Goal: Transaction & Acquisition: Purchase product/service

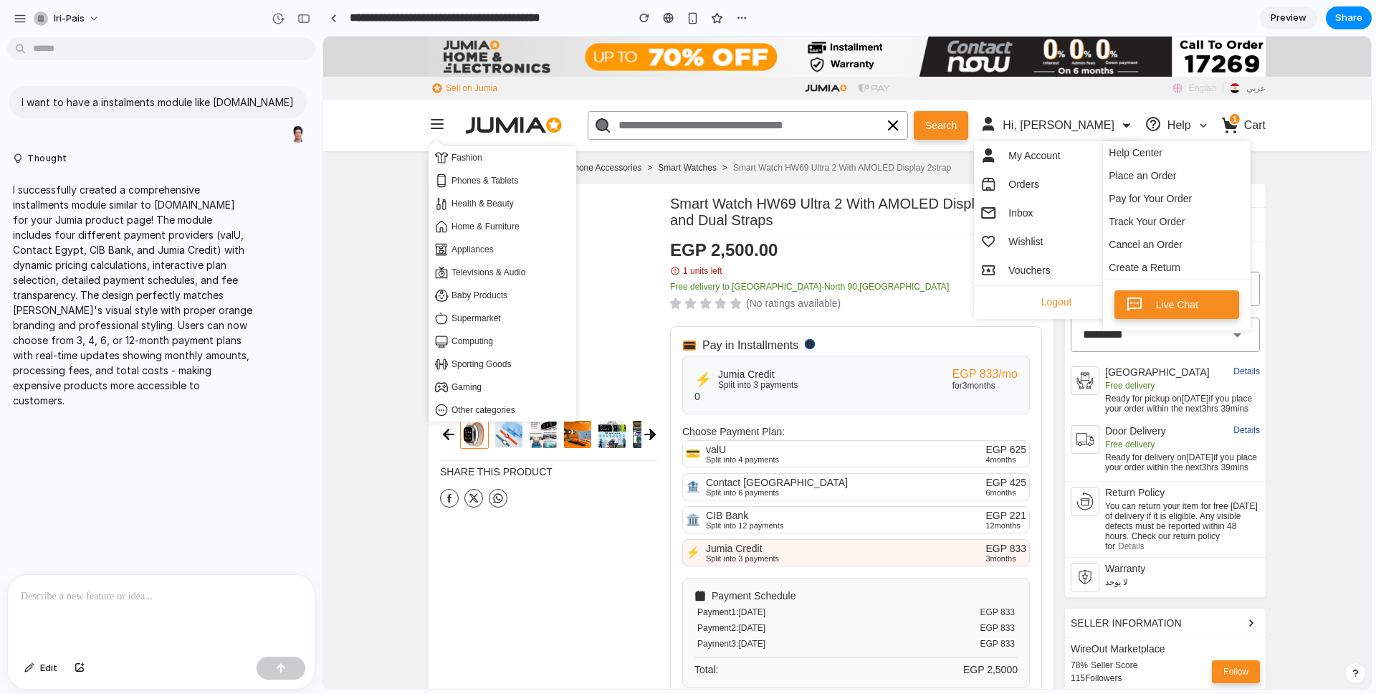
click at [950, 284] on div "Free delivery to New Cairo-North 90,st" at bounding box center [856, 290] width 372 height 16
click at [940, 299] on div "0 out of 5 (No ratings available)" at bounding box center [856, 305] width 372 height 17
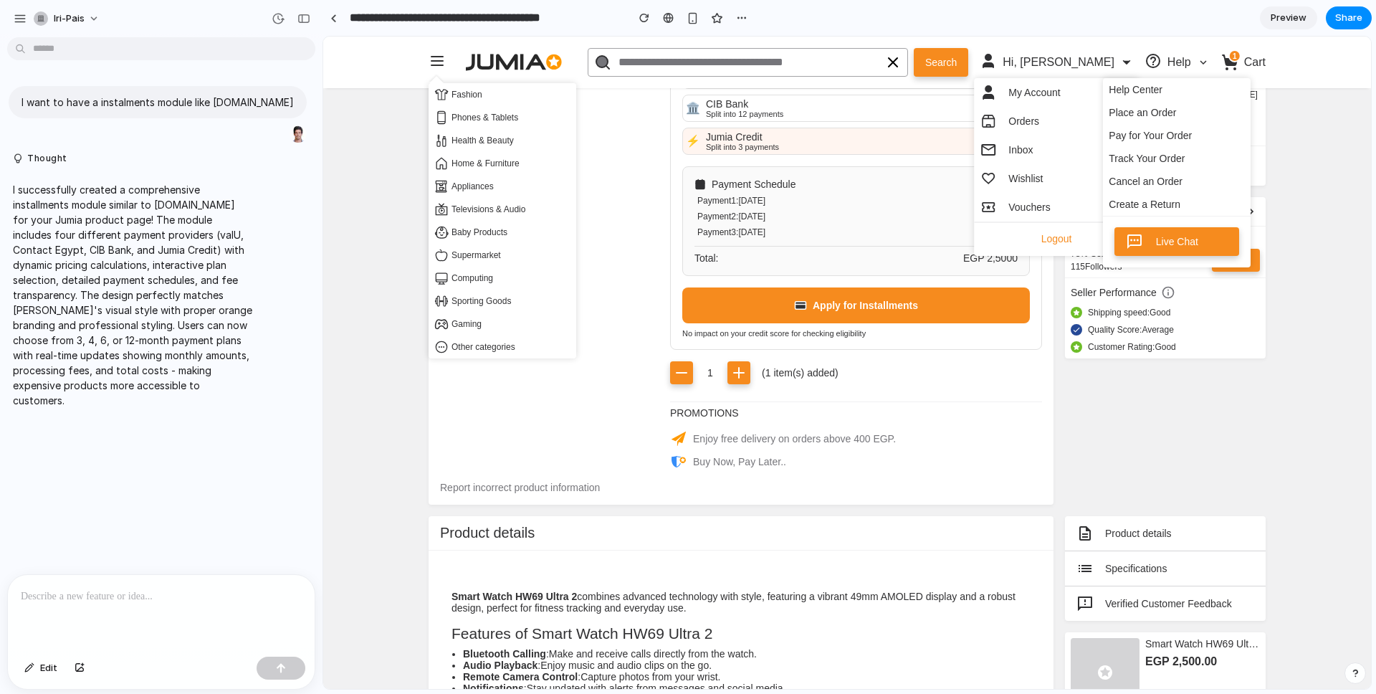
scroll to position [420, 0]
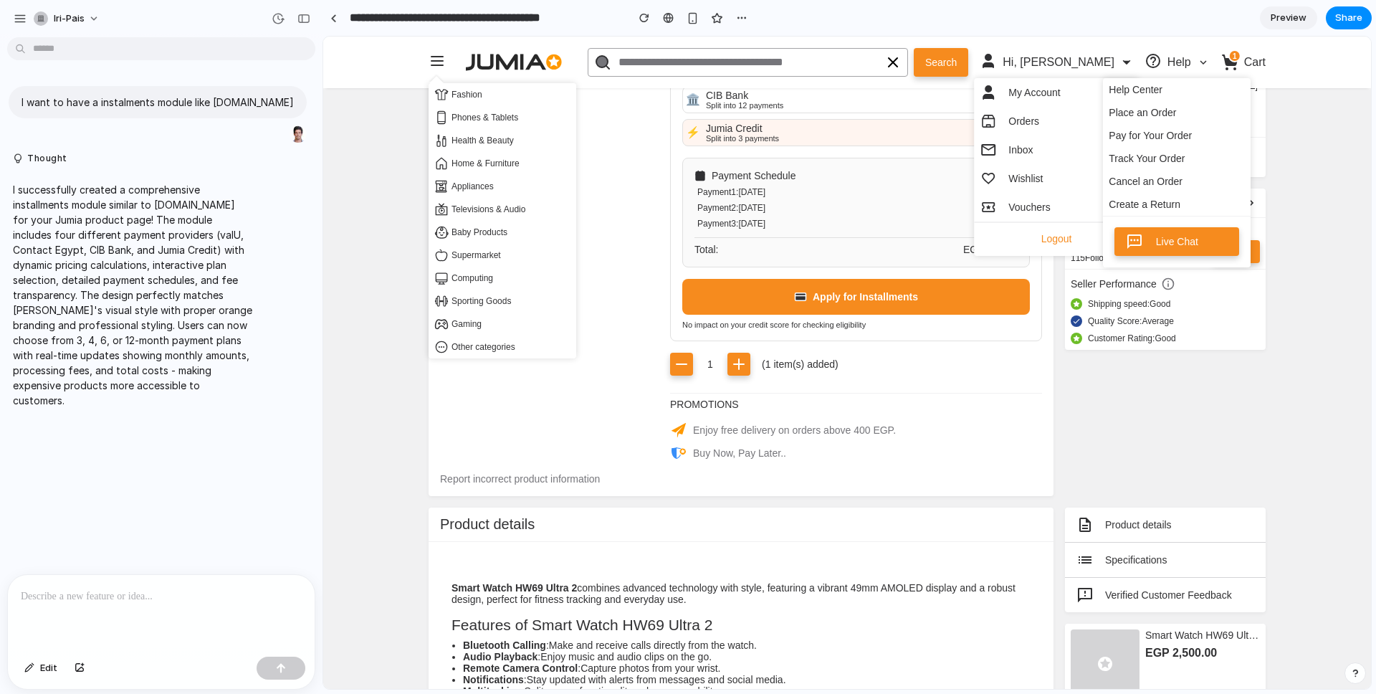
click at [430, 53] on icon at bounding box center [436, 61] width 17 height 17
click at [436, 64] on div "Fashion Phones & Tablets Health & Beauty Home & Furniture Appliances Television…" at bounding box center [439, 62] width 23 height 19
click at [454, 431] on div "Share this product" at bounding box center [549, 118] width 230 height 697
click at [1262, 57] on link "Cart" at bounding box center [1243, 62] width 56 height 17
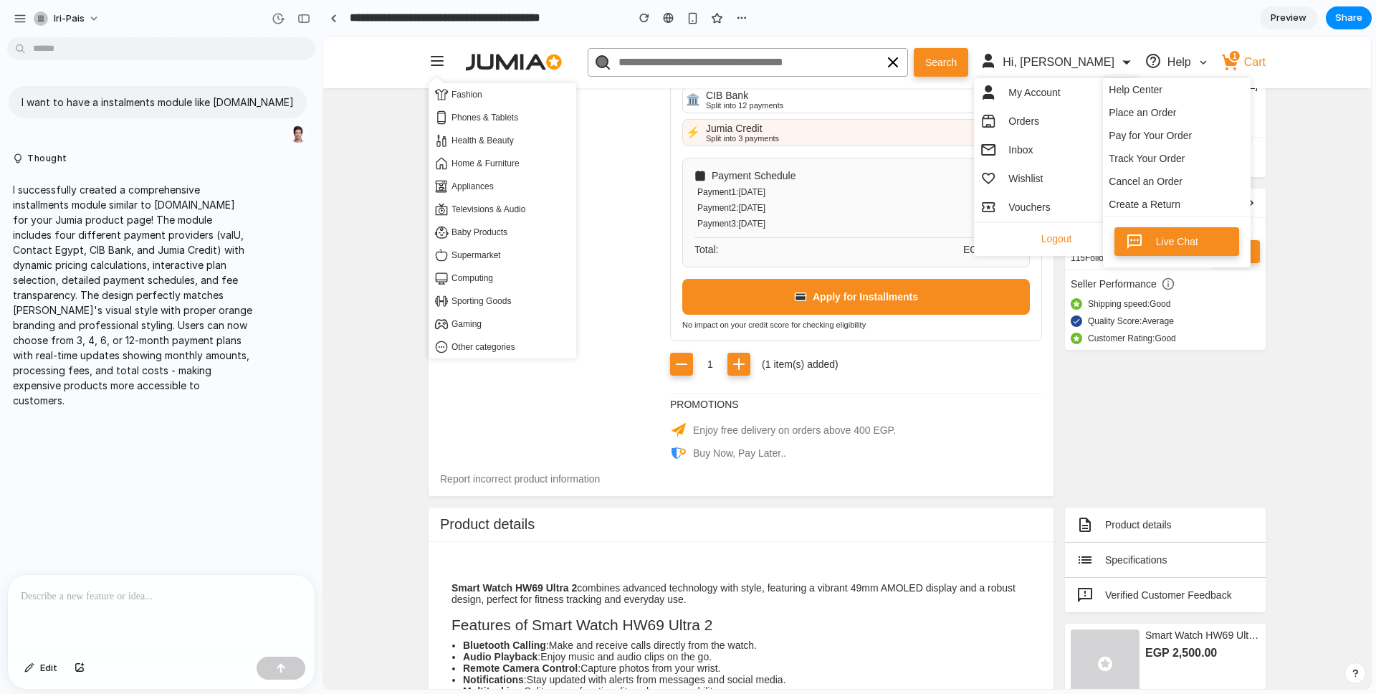
click at [1237, 56] on span at bounding box center [1229, 62] width 17 height 17
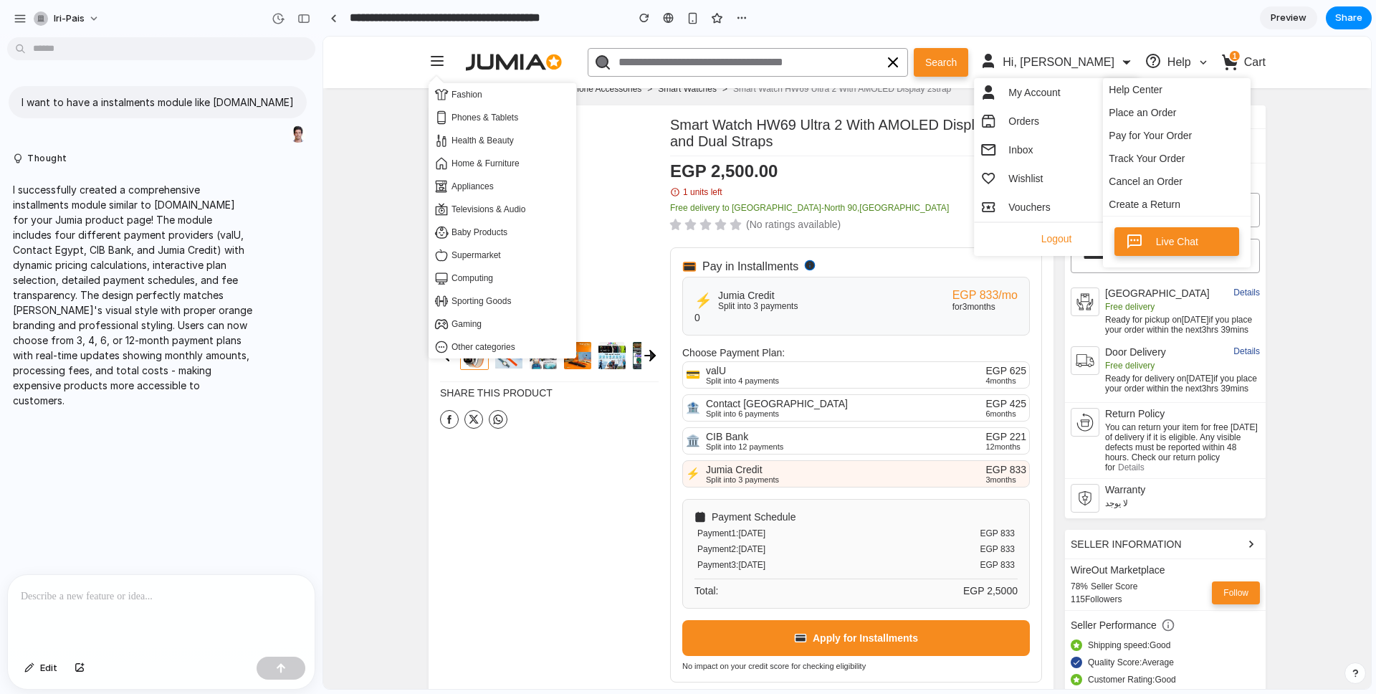
scroll to position [82, 0]
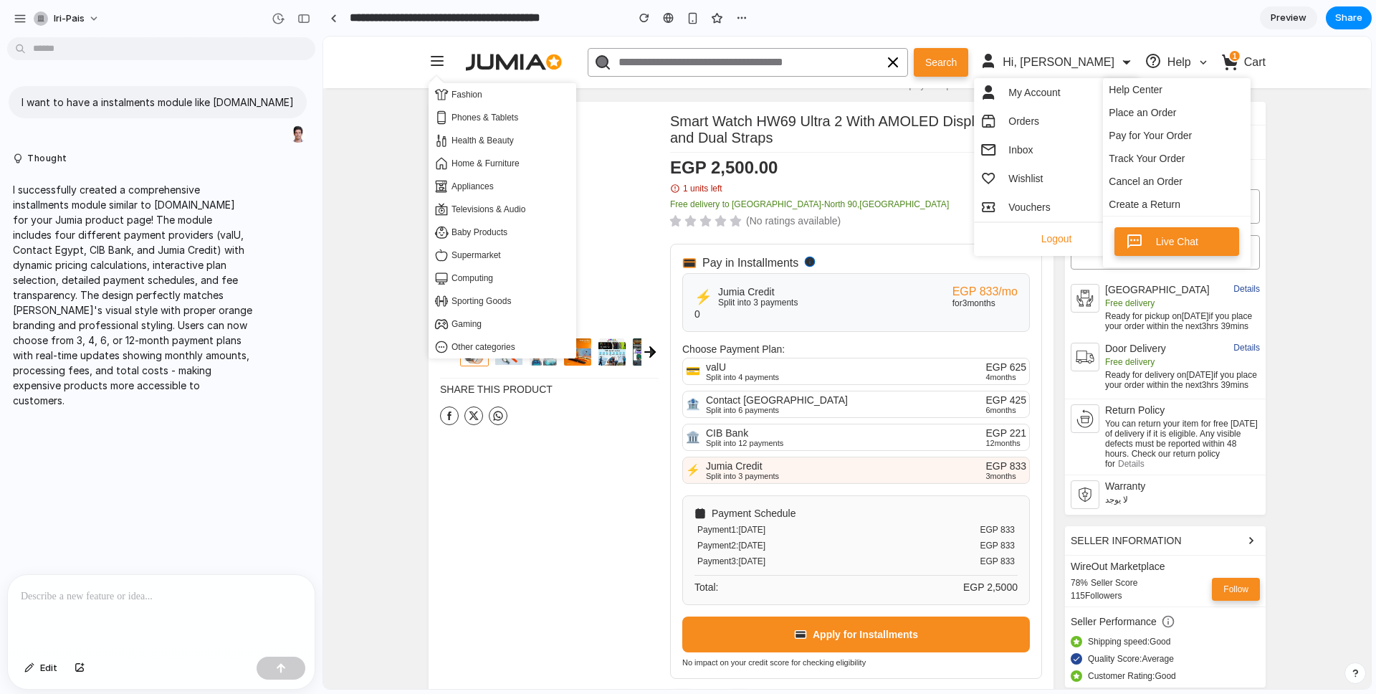
click at [815, 355] on h4 "Choose Payment Plan:" at bounding box center [855, 350] width 347 height 14
click at [752, 451] on label "🏛️ CIB Bank Split into 12 payments EGP 221 12 months" at bounding box center [855, 436] width 347 height 27
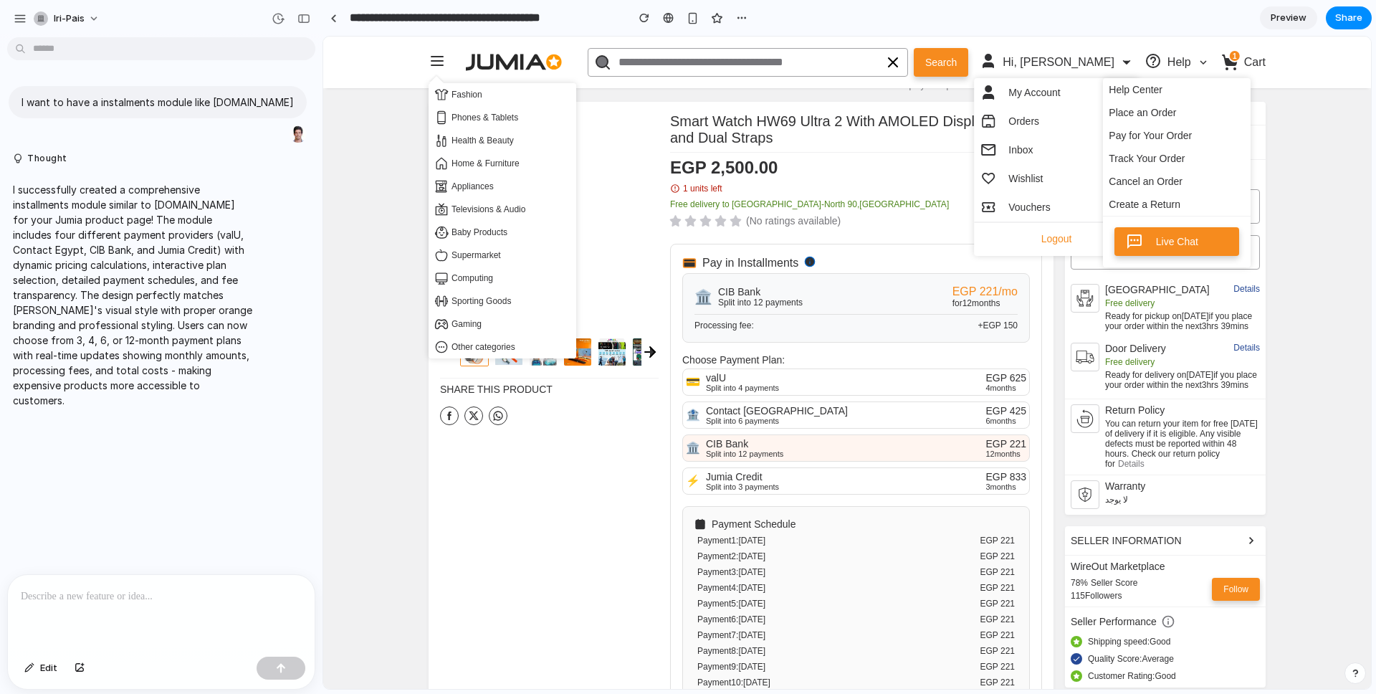
click at [766, 425] on div "Split into 6 payments" at bounding box center [845, 420] width 279 height 9
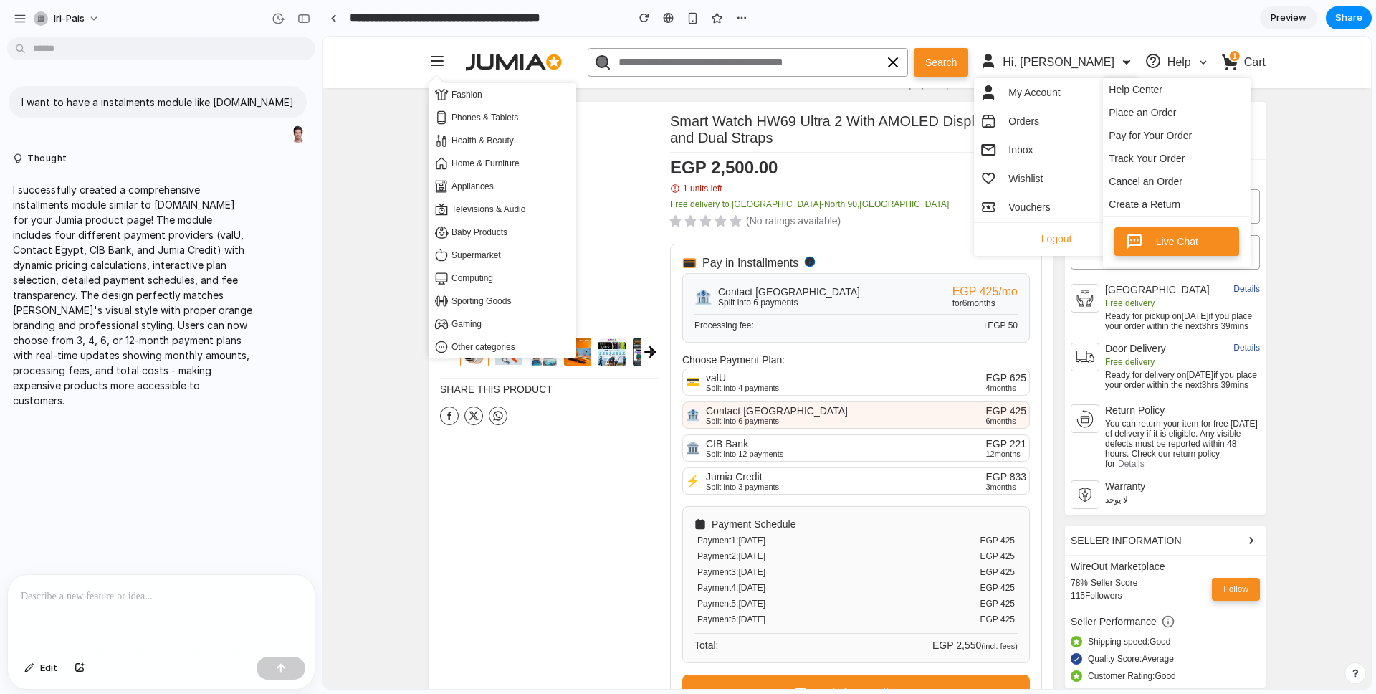
click at [773, 392] on div "Split into 4 payments" at bounding box center [845, 387] width 279 height 9
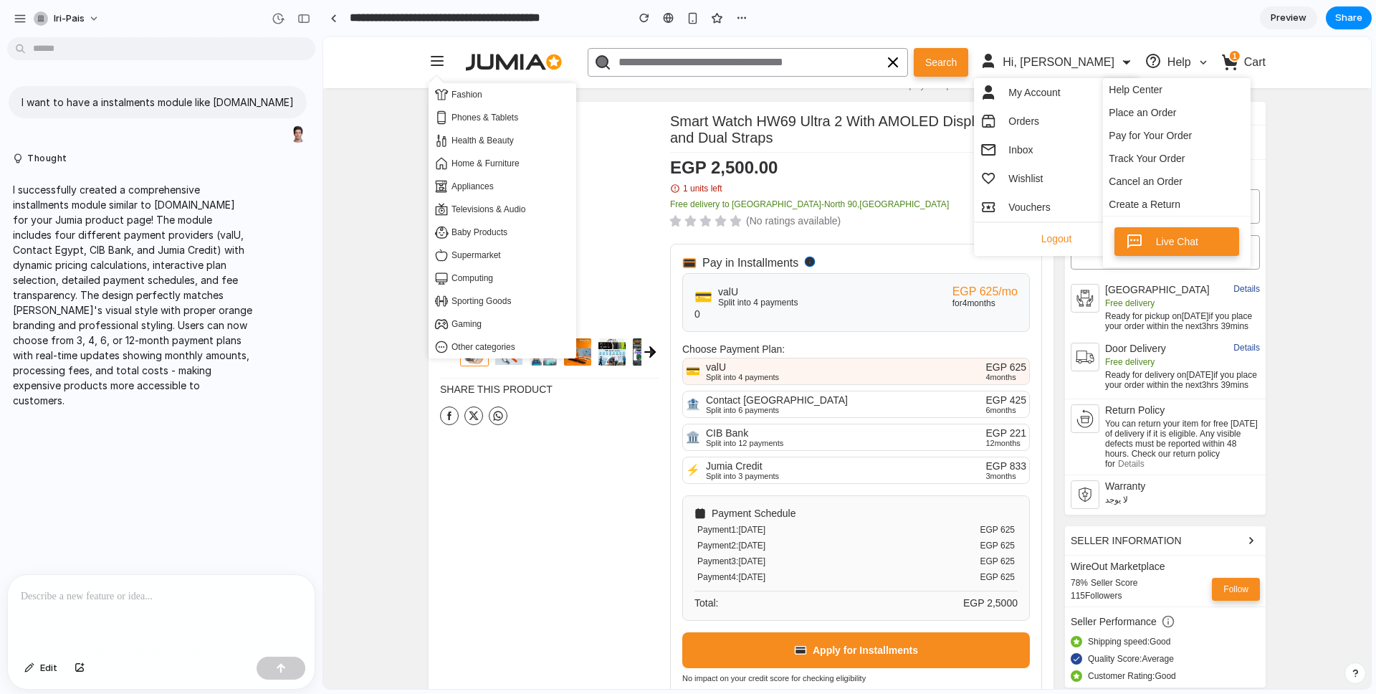
click at [779, 328] on div "💳 valU Split into 4 payments EGP 625 /mo for 4 months 0" at bounding box center [855, 302] width 347 height 59
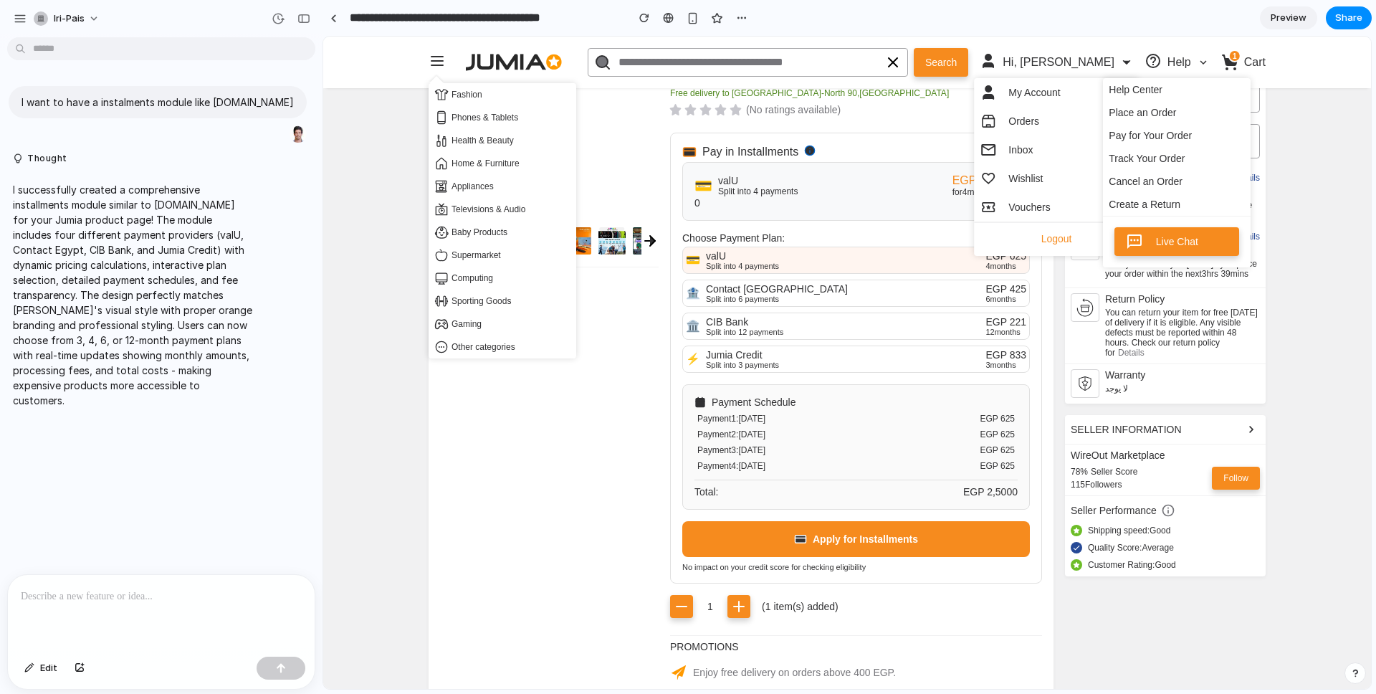
scroll to position [201, 0]
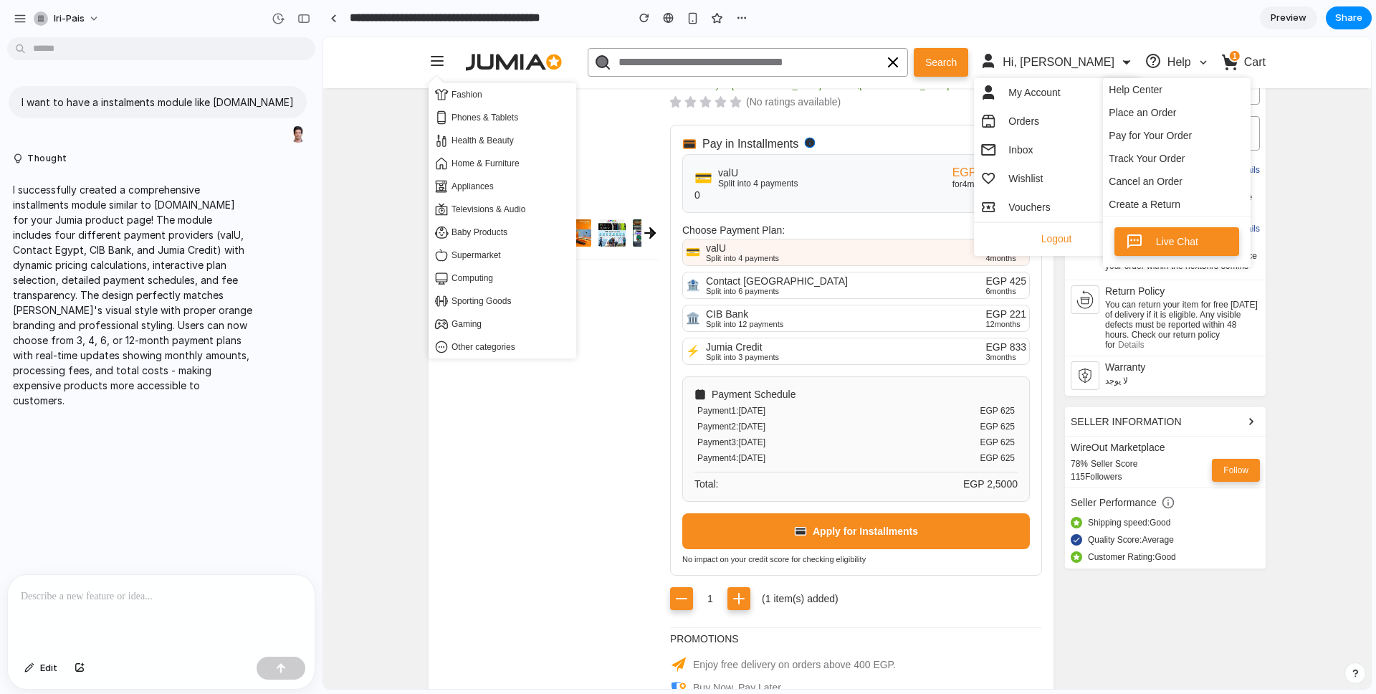
click at [777, 489] on div "Total: EGP 2,500 0" at bounding box center [855, 483] width 323 height 11
click at [683, 610] on button "button" at bounding box center [681, 598] width 23 height 23
click at [742, 607] on icon "button" at bounding box center [738, 598] width 17 height 17
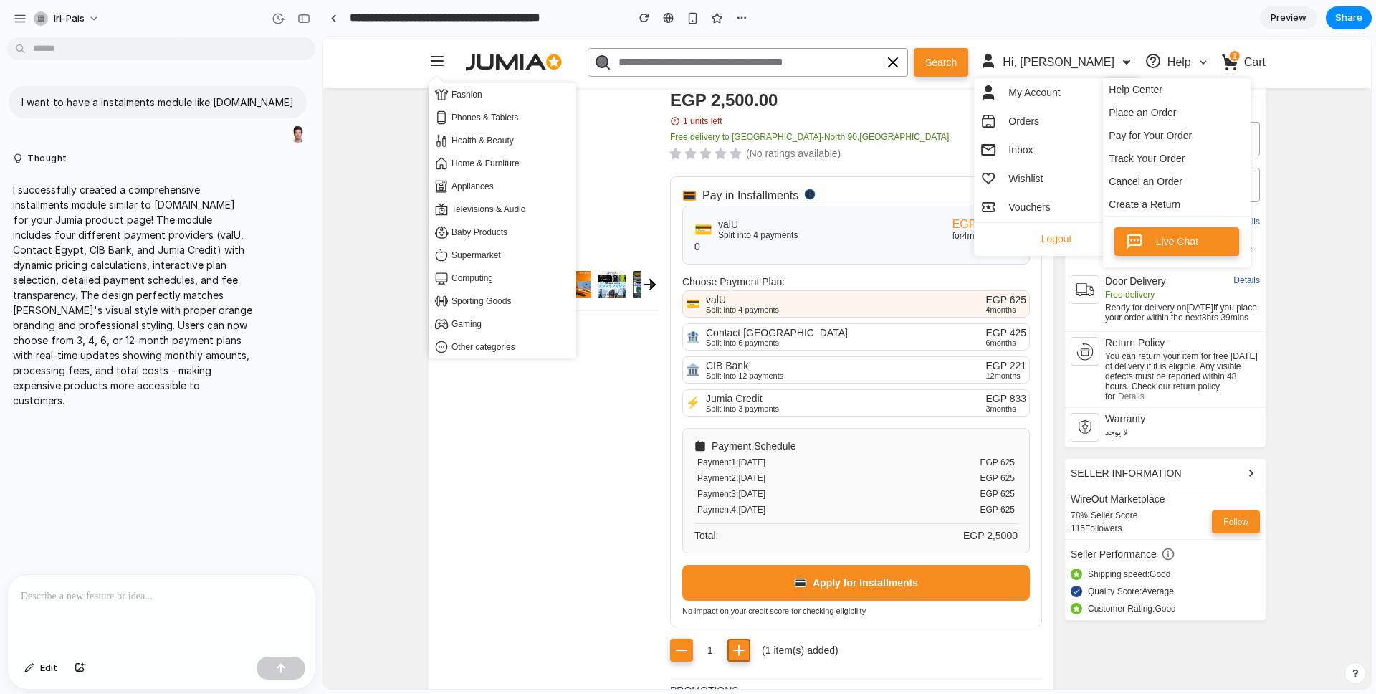
scroll to position [0, 0]
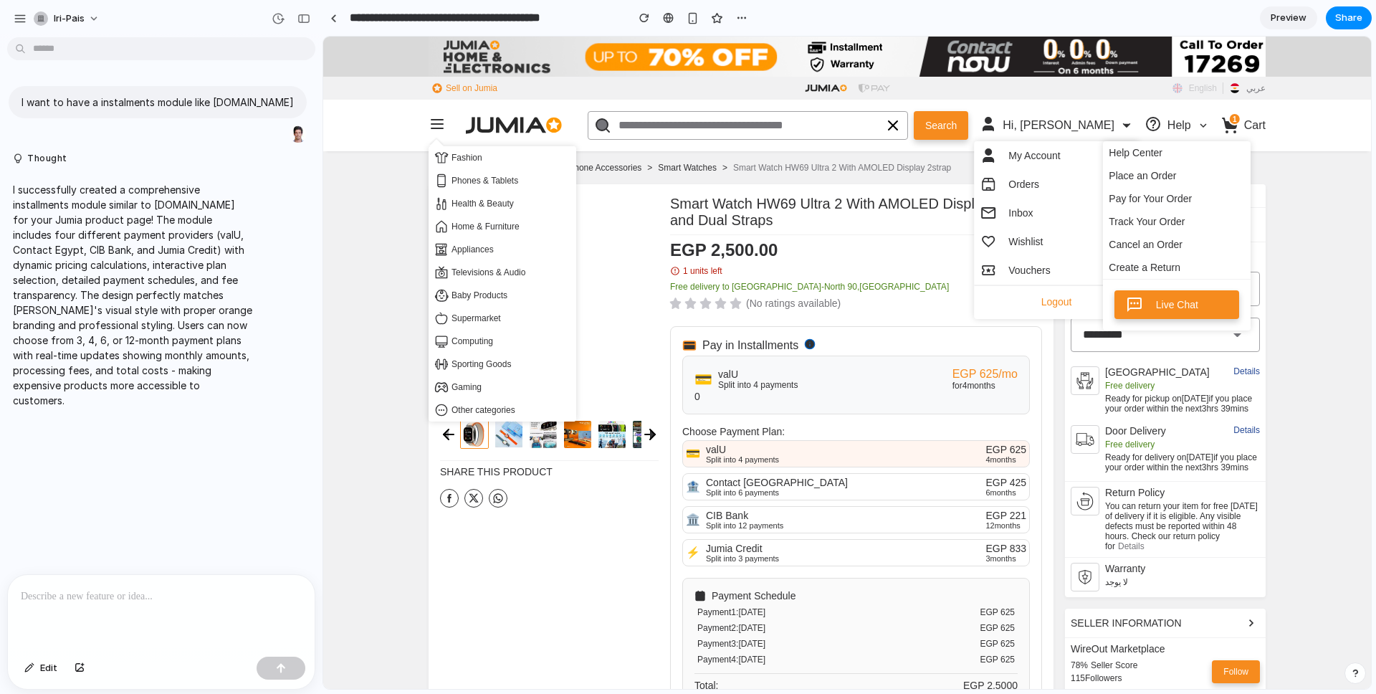
click at [727, 496] on div "Split into 6 payments" at bounding box center [845, 492] width 279 height 9
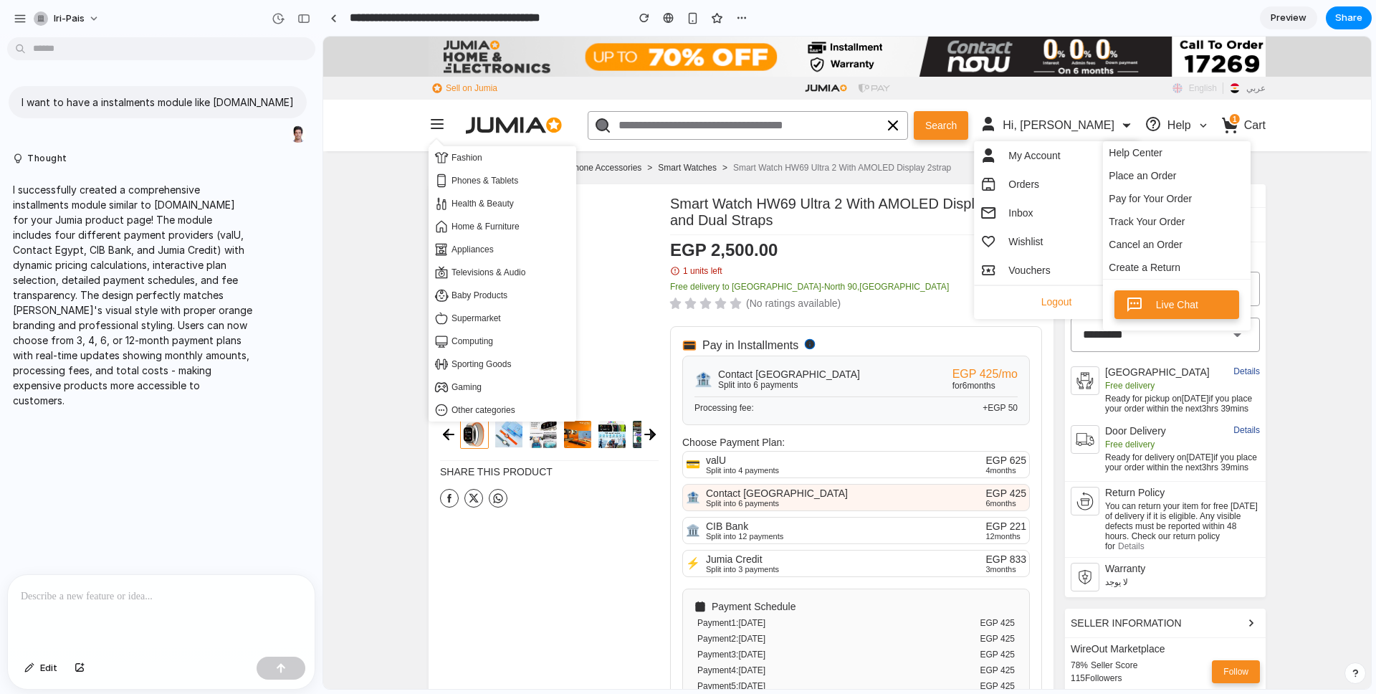
click at [759, 411] on div "Processing fee: + EGP 50" at bounding box center [855, 404] width 323 height 16
click at [766, 474] on div "Split into 4 payments" at bounding box center [845, 470] width 279 height 9
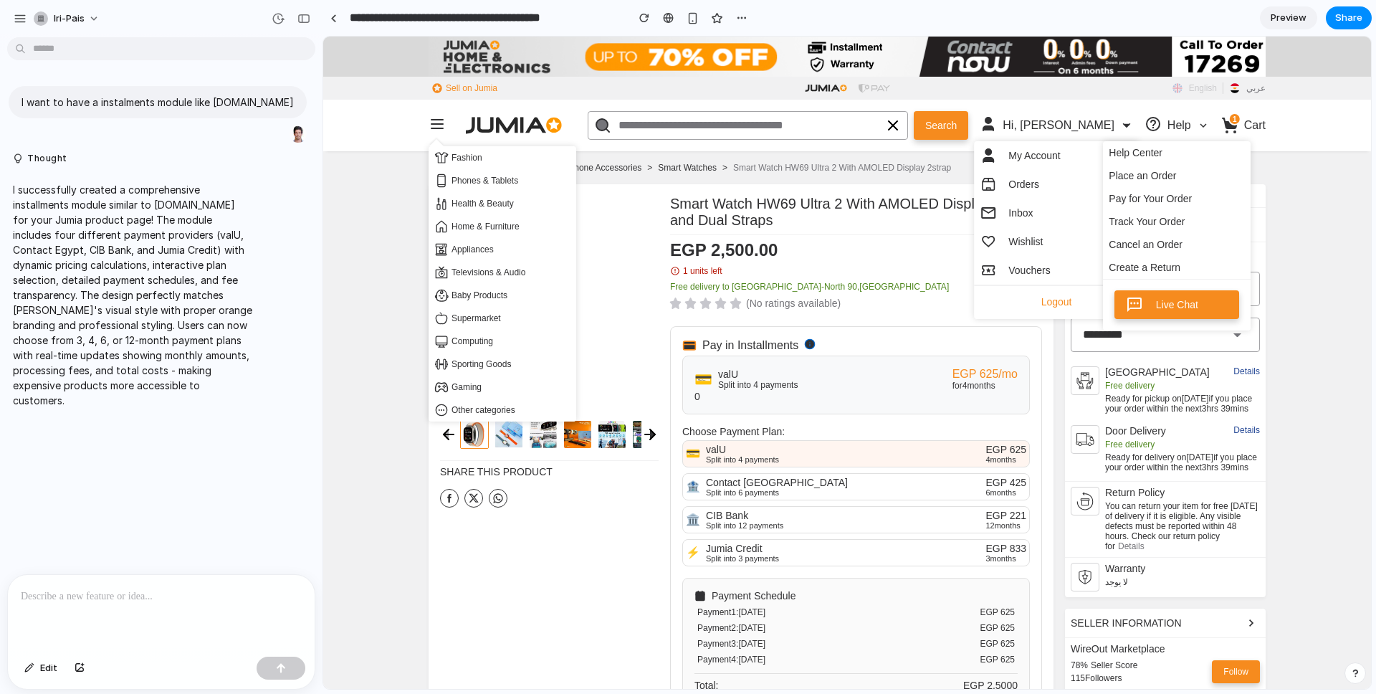
click at [765, 488] on div "Contact Egypt" at bounding box center [845, 481] width 279 height 11
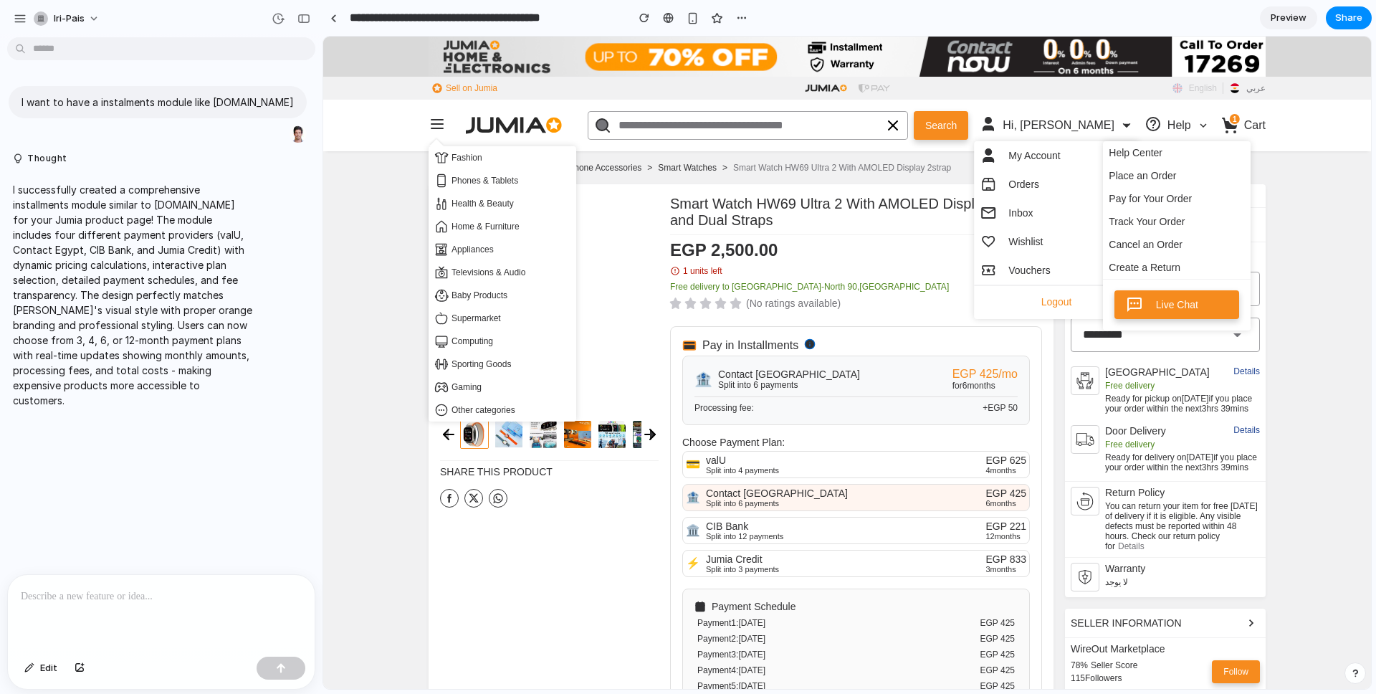
click at [760, 466] on div "valU" at bounding box center [845, 459] width 279 height 11
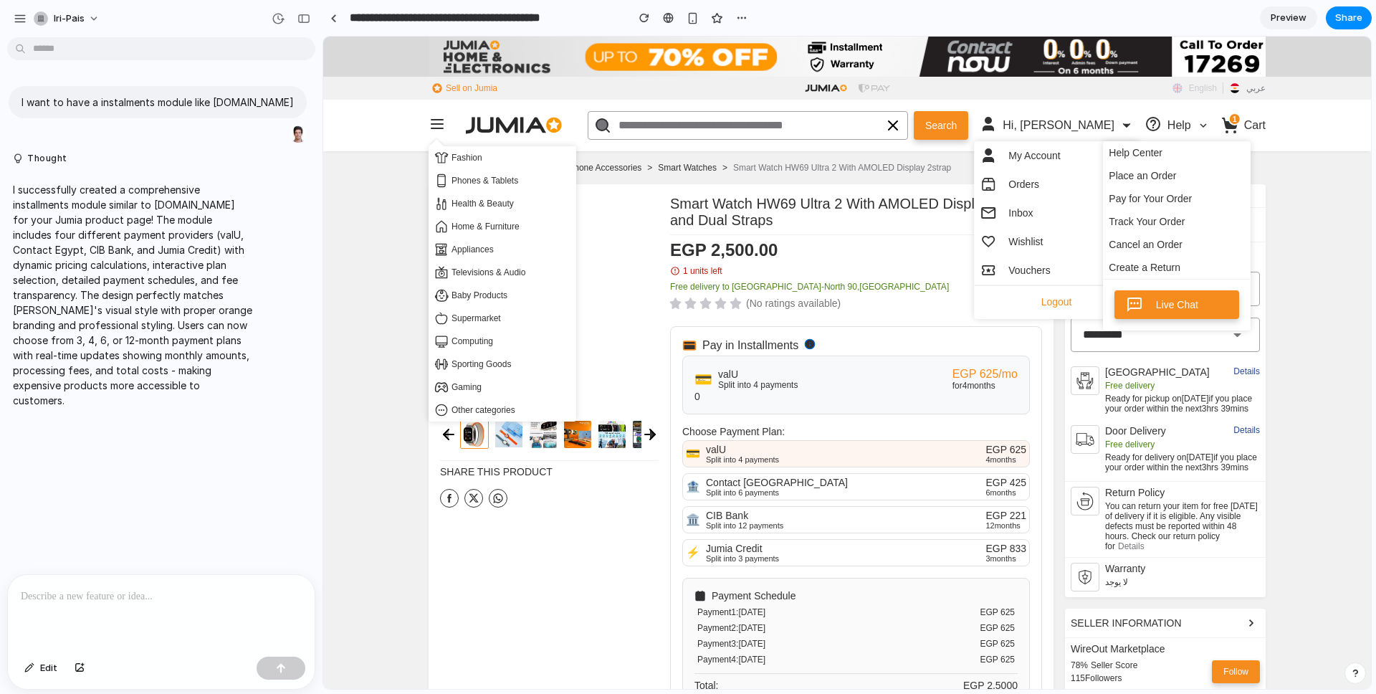
click at [762, 521] on div "CIB Bank" at bounding box center [845, 514] width 279 height 11
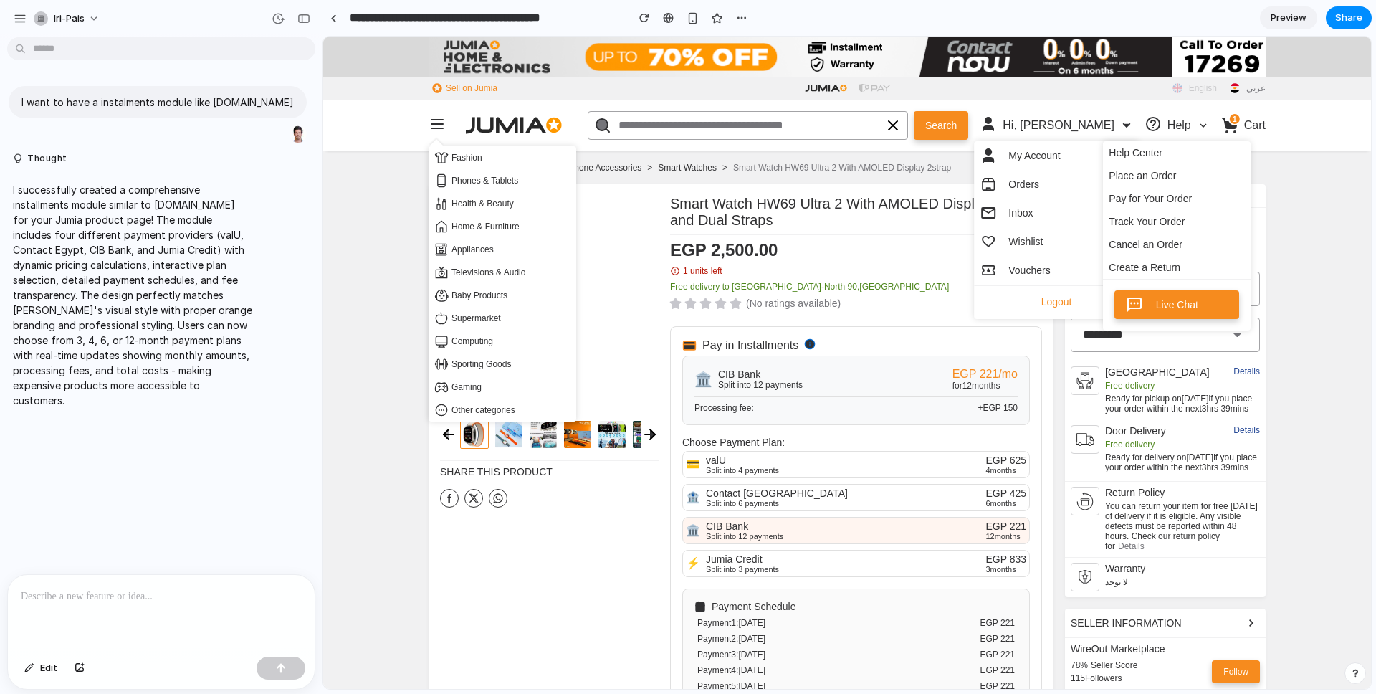
click at [779, 474] on div "Split into 4 payments" at bounding box center [845, 470] width 279 height 9
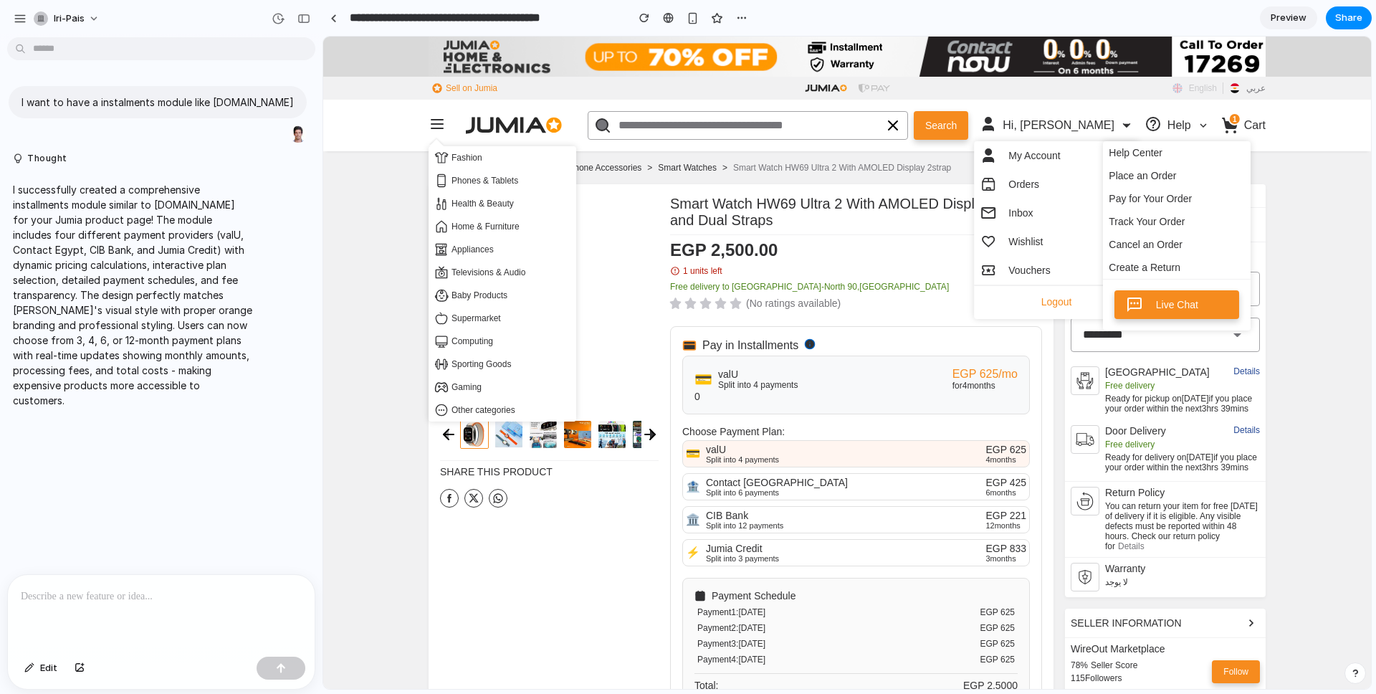
click at [784, 496] on div "Split into 6 payments" at bounding box center [845, 492] width 279 height 9
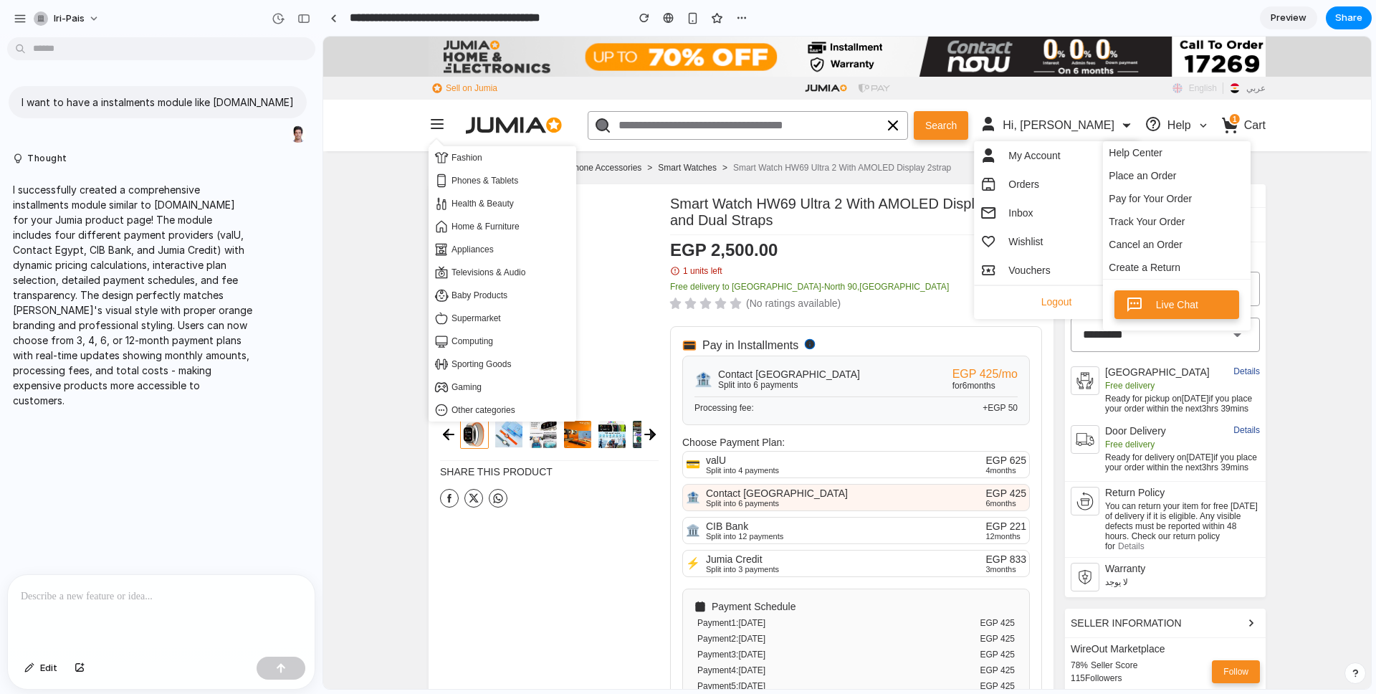
click at [766, 565] on div "Jumia Credit" at bounding box center [845, 558] width 279 height 11
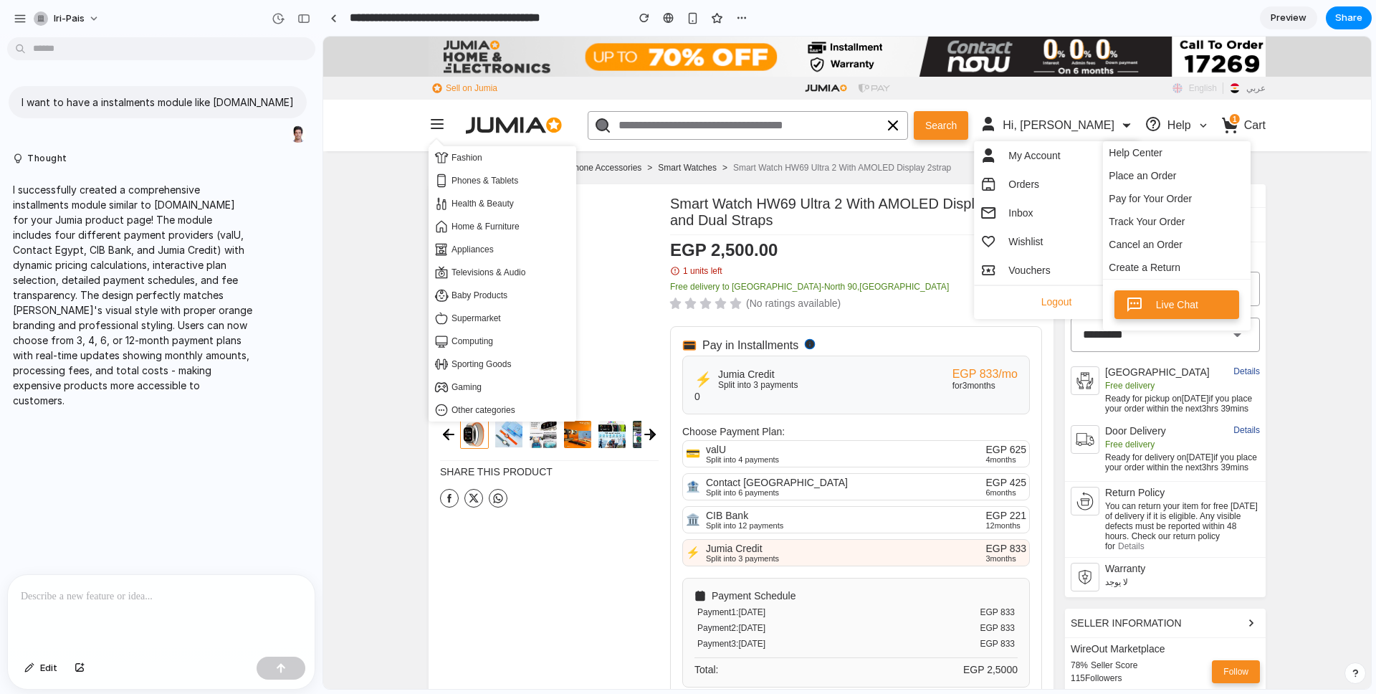
click at [778, 529] on div "Split into 12 payments" at bounding box center [845, 525] width 279 height 9
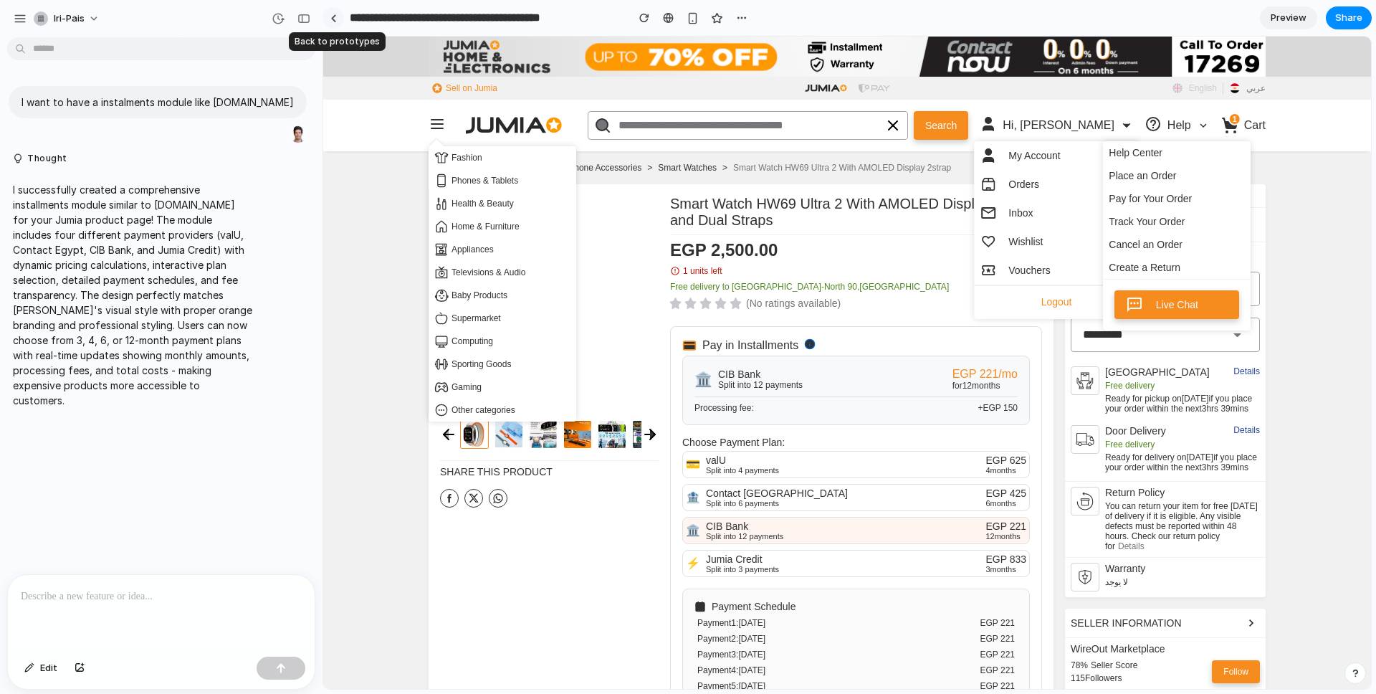
click at [332, 19] on div at bounding box center [333, 18] width 6 height 8
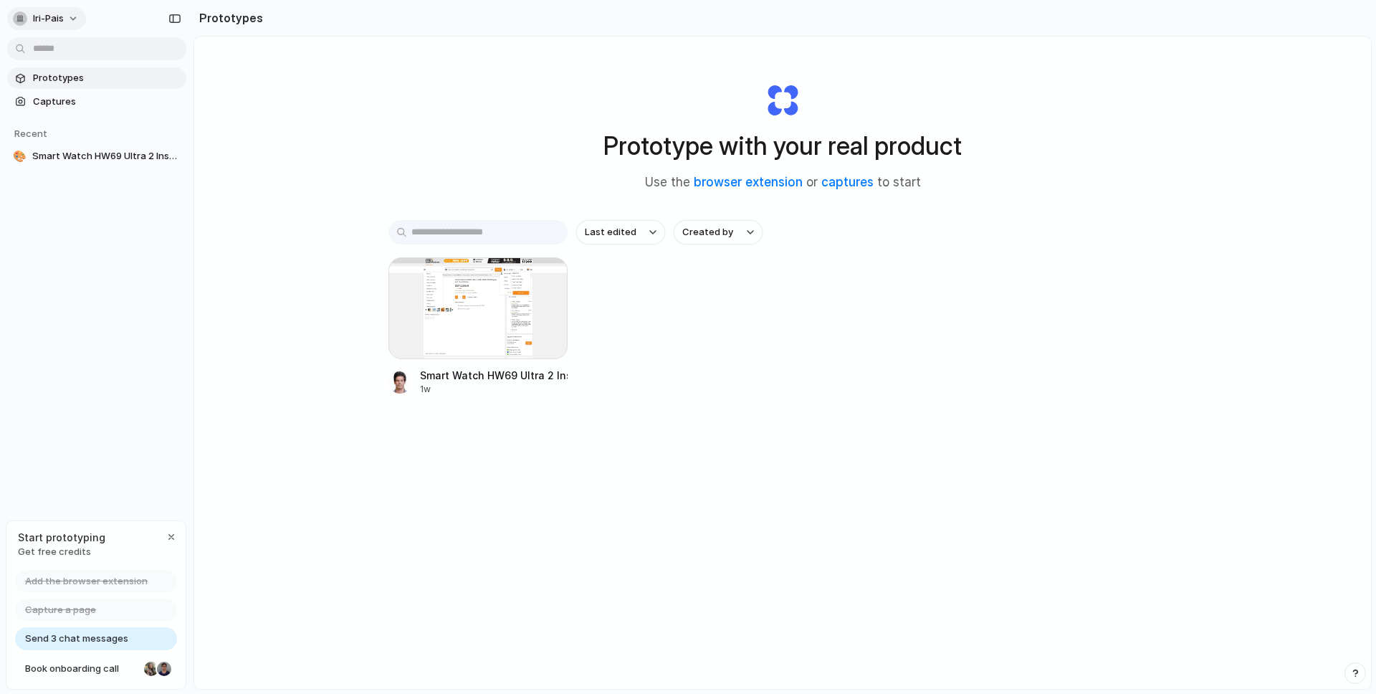
click at [65, 22] on button "iri-pais" at bounding box center [46, 18] width 79 height 23
click at [127, 19] on div "Settings Invite members Change theme Sign out" at bounding box center [688, 347] width 1376 height 694
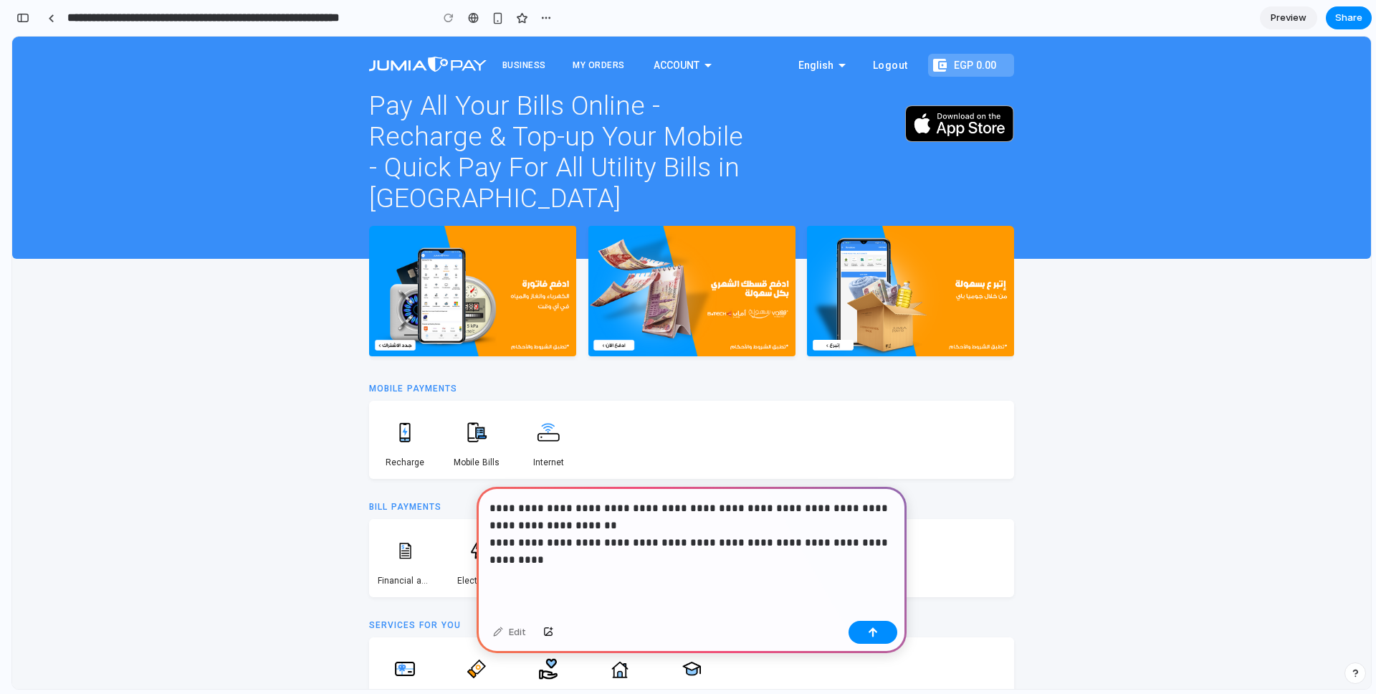
drag, startPoint x: 807, startPoint y: 541, endPoint x: 873, endPoint y: 584, distance: 78.1
click at [873, 584] on div "**********" at bounding box center [691, 550] width 430 height 128
click at [558, 541] on p "**********" at bounding box center [691, 533] width 404 height 69
drag, startPoint x: 783, startPoint y: 541, endPoint x: 878, endPoint y: 591, distance: 107.0
click at [878, 591] on div "**********" at bounding box center [691, 550] width 430 height 128
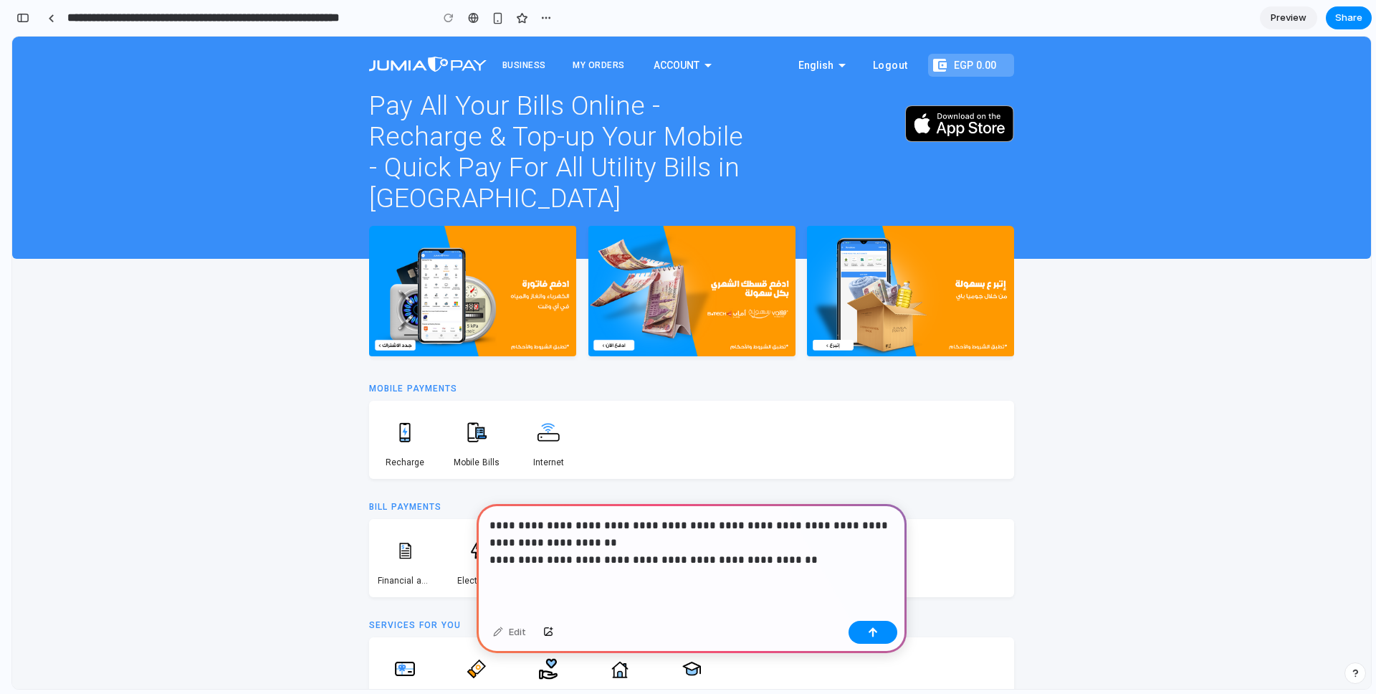
click at [722, 560] on p "**********" at bounding box center [691, 543] width 404 height 52
click at [747, 555] on p "**********" at bounding box center [691, 543] width 404 height 52
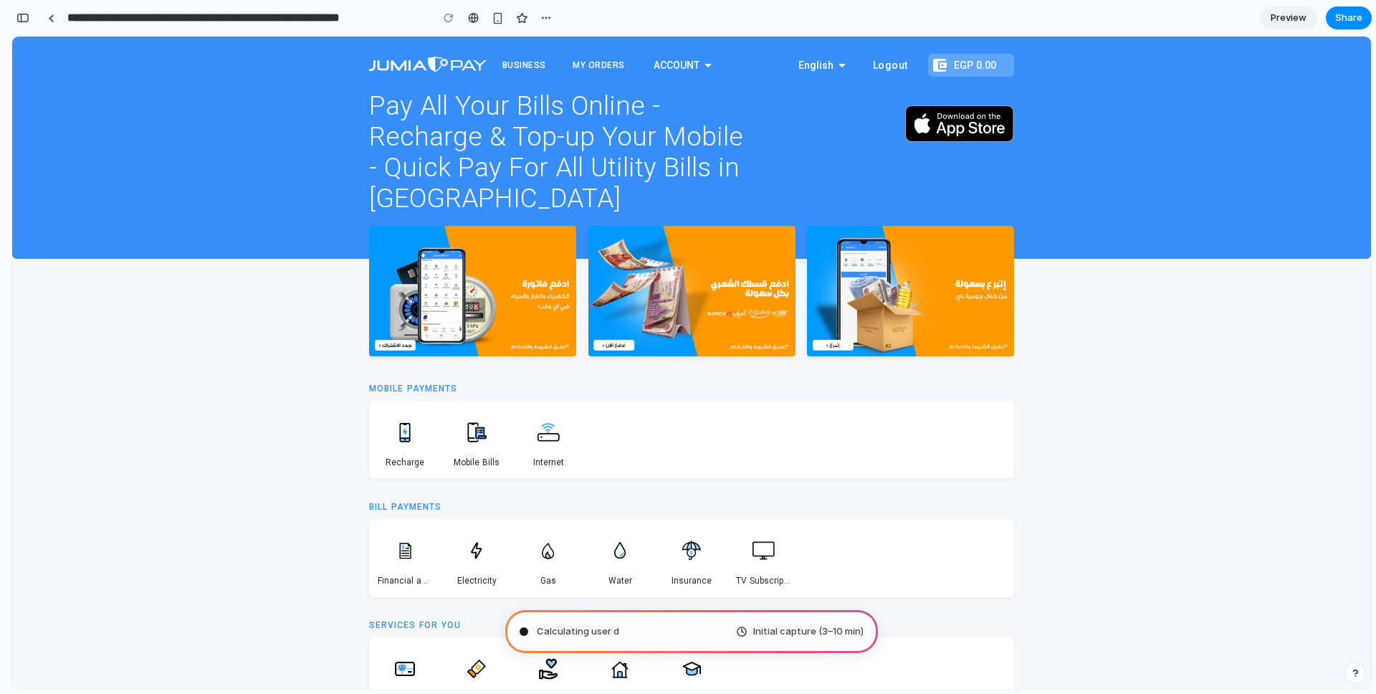
type input "**********"
